Goal: Navigation & Orientation: Find specific page/section

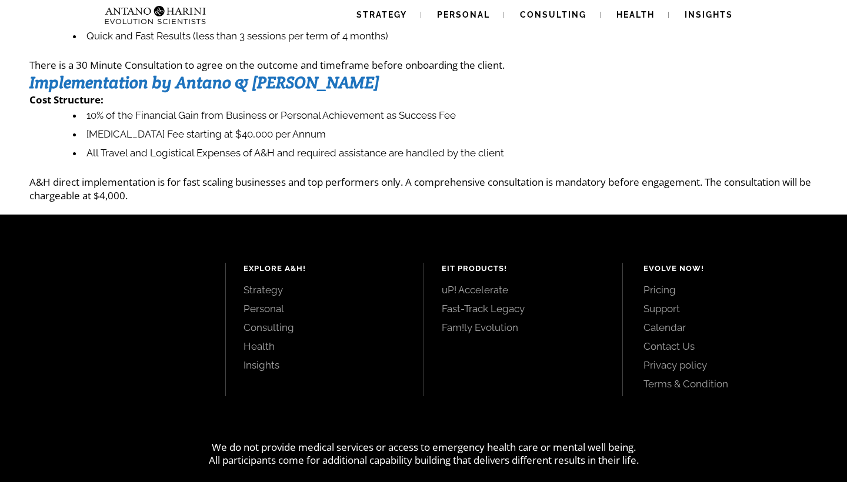
scroll to position [187, 0]
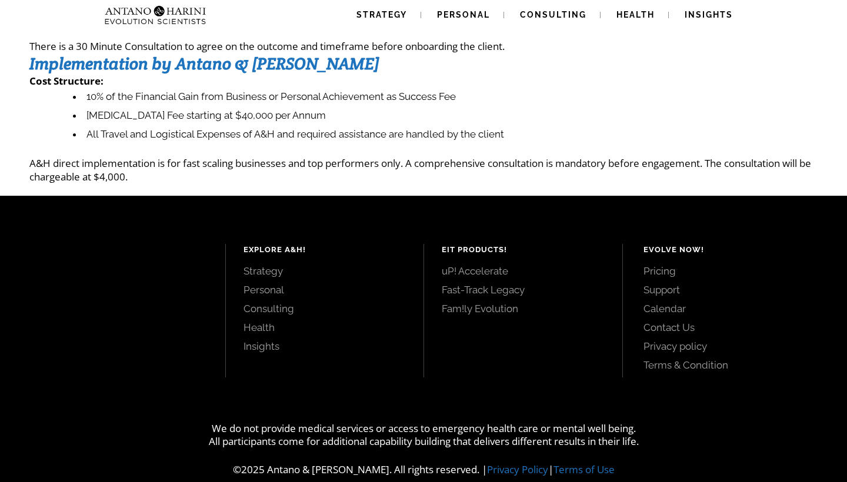
click at [679, 323] on link "Contact Us" at bounding box center [733, 327] width 178 height 13
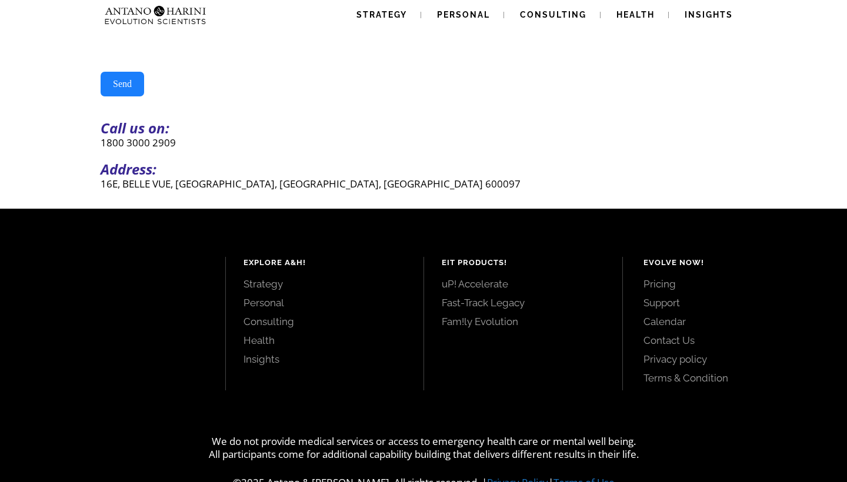
scroll to position [314, 0]
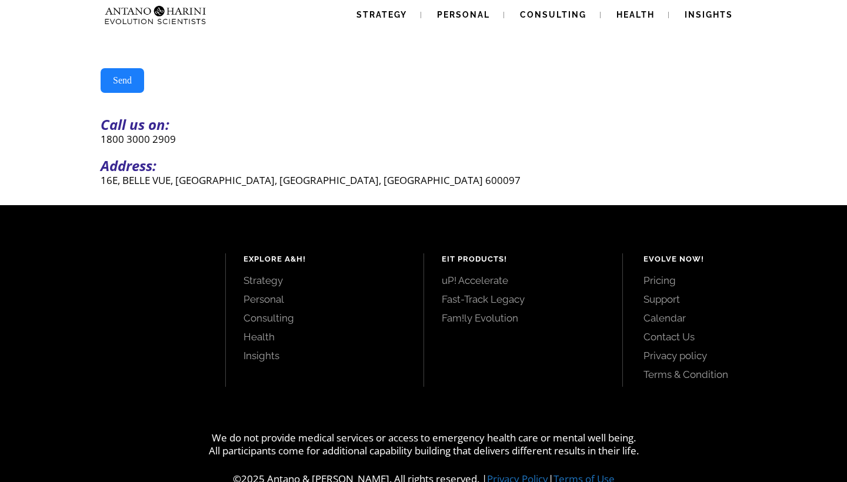
click at [273, 283] on link "Strategy" at bounding box center [325, 280] width 163 height 13
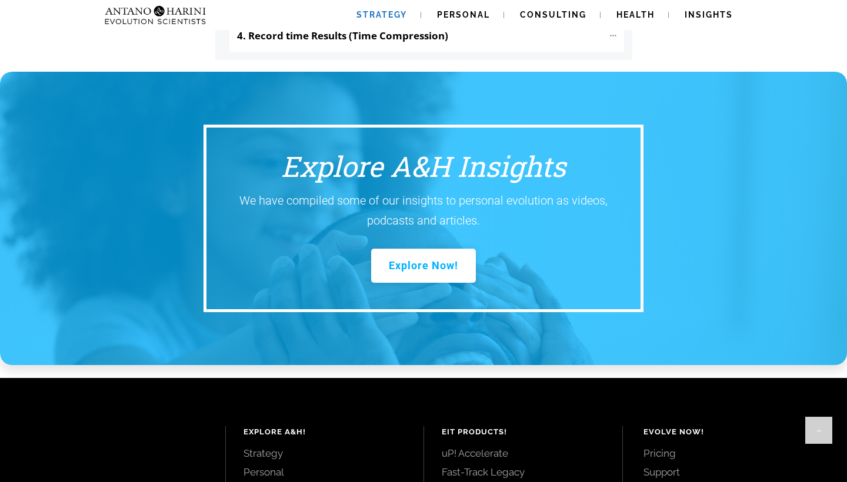
scroll to position [1520, 0]
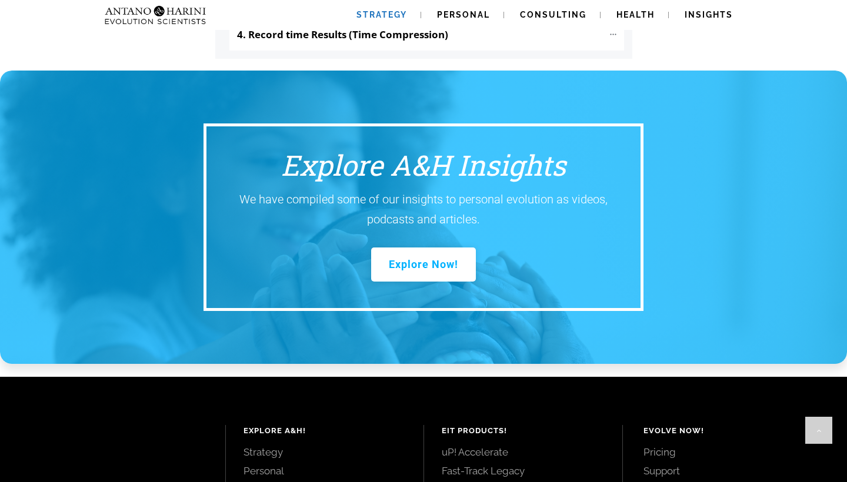
click at [258, 482] on link "Consulting" at bounding box center [325, 490] width 163 height 13
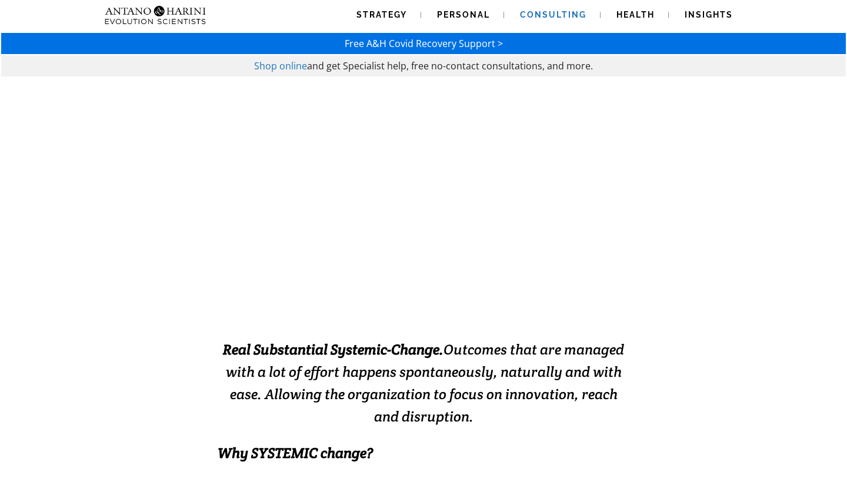
scroll to position [22, 0]
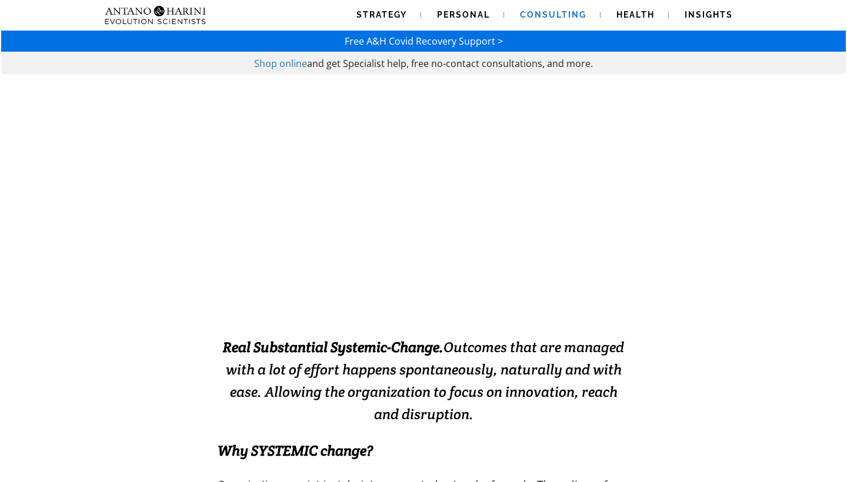
click at [282, 61] on span "Shop online" at bounding box center [280, 63] width 53 height 13
